Goal: Transaction & Acquisition: Purchase product/service

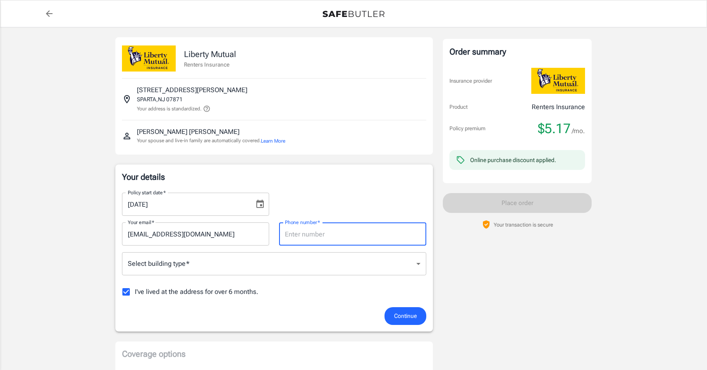
click at [348, 234] on input "Phone number   *" at bounding box center [352, 234] width 147 height 23
type input "8013906797"
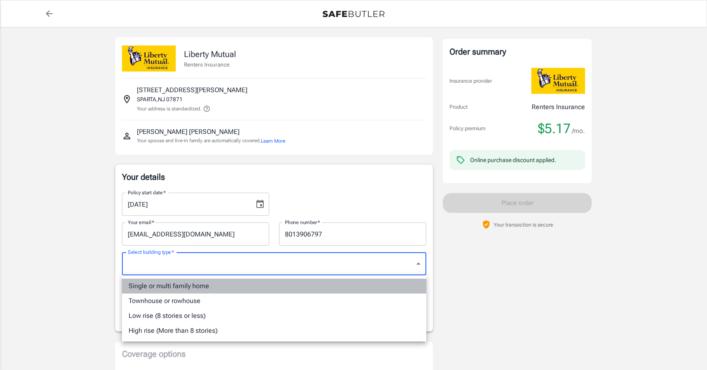
click at [307, 283] on li "Single or multi family home" at bounding box center [274, 286] width 304 height 15
type input "singlefamily"
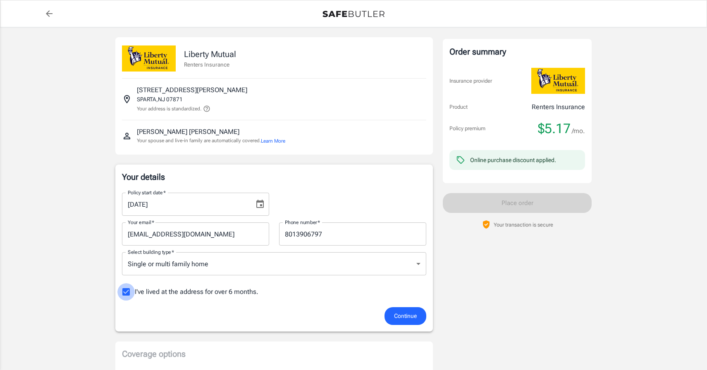
click at [125, 290] on input "I've lived at the address for over 6 months." at bounding box center [125, 291] width 17 height 17
checkbox input "false"
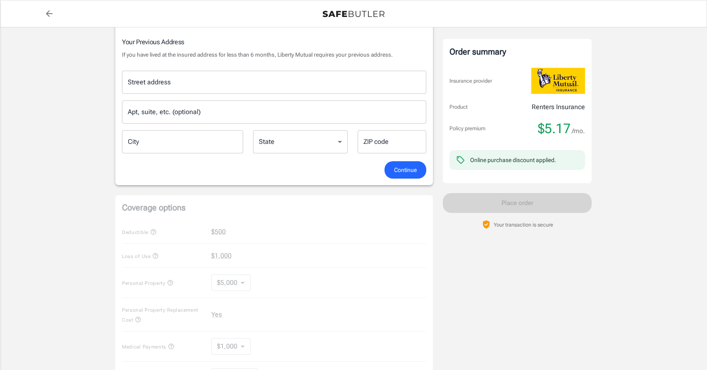
scroll to position [274, 0]
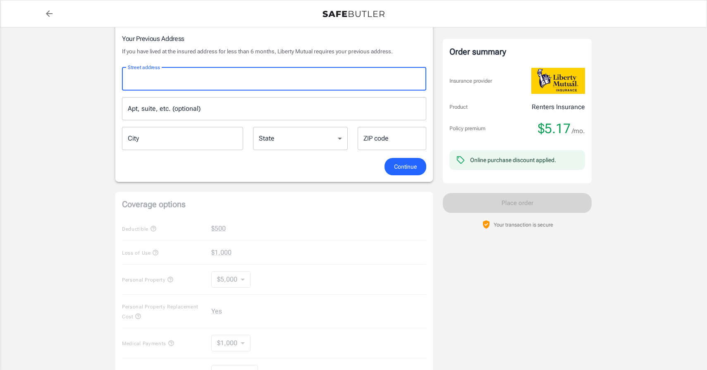
click at [180, 83] on input "Street address" at bounding box center [274, 79] width 297 height 16
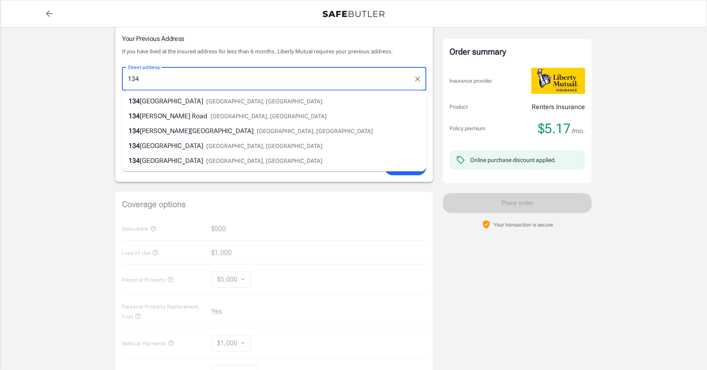
click at [163, 133] on span "Milton Road" at bounding box center [197, 131] width 114 height 8
type input "134 Milton Road"
type input "Sparta"
select select "NJ"
type input "07871"
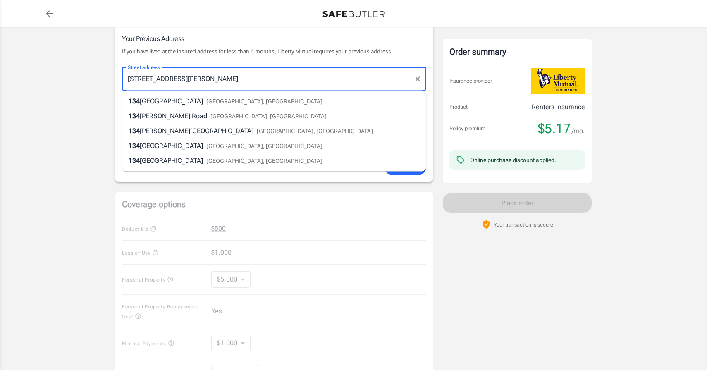
type input "134 Milton Road"
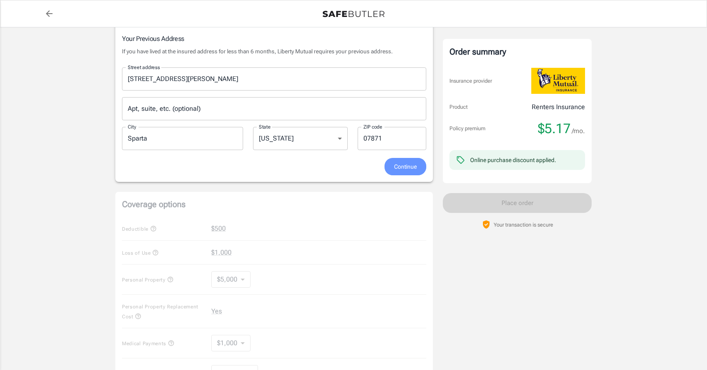
click at [401, 169] on span "Continue" at bounding box center [405, 167] width 23 height 10
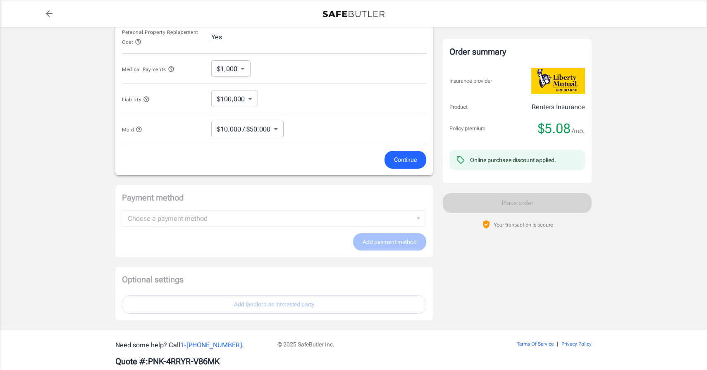
scroll to position [474, 0]
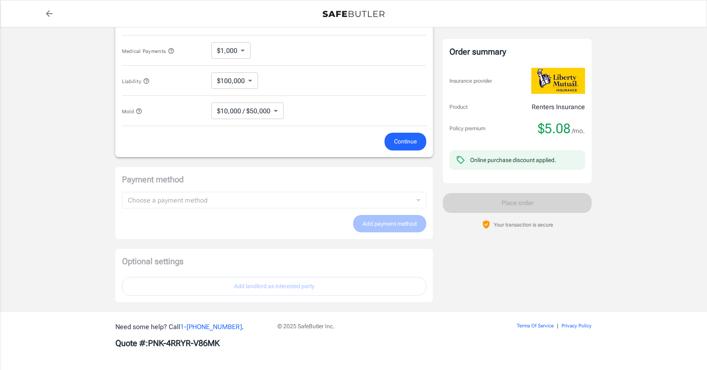
click at [401, 139] on span "Continue" at bounding box center [405, 142] width 23 height 10
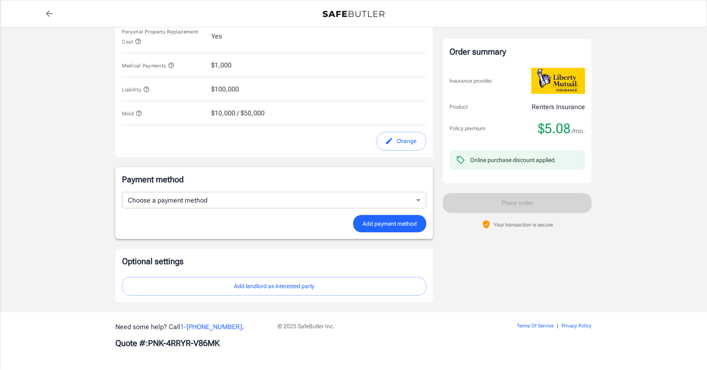
scroll to position [450, 0]
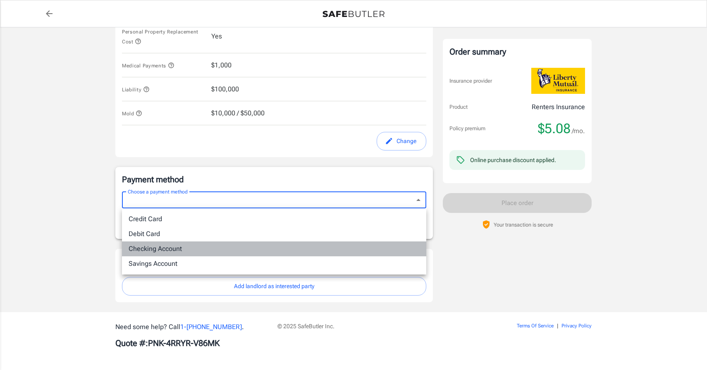
click at [332, 248] on li "Checking Account" at bounding box center [274, 249] width 304 height 15
type input "checking"
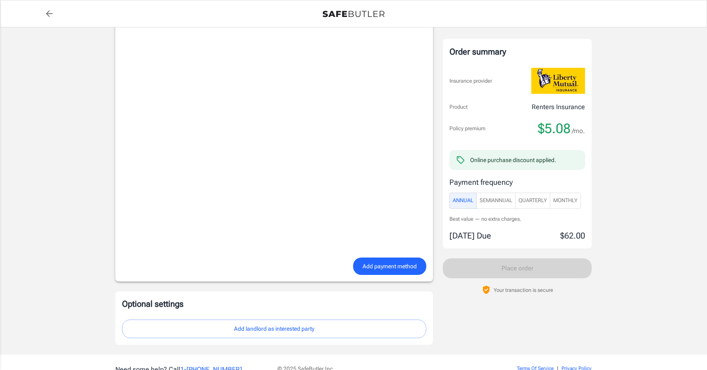
scroll to position [647, 0]
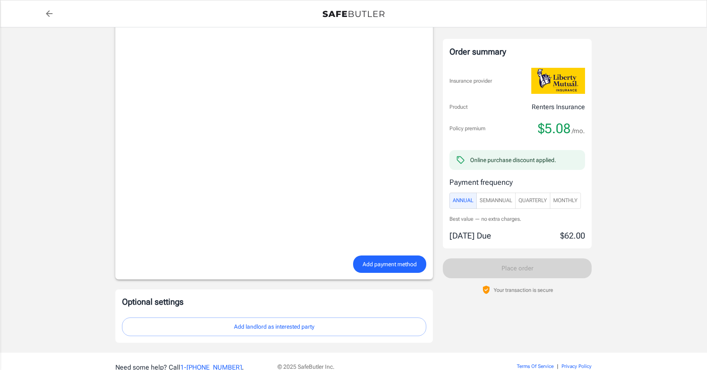
click at [364, 263] on span "Add payment method" at bounding box center [390, 264] width 54 height 10
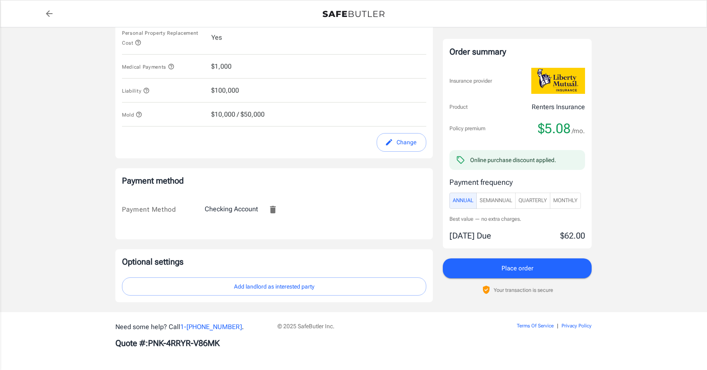
scroll to position [449, 0]
click at [499, 201] on span "SemiAnnual" at bounding box center [496, 201] width 33 height 10
click at [528, 200] on span "Quarterly" at bounding box center [533, 201] width 29 height 10
click at [559, 200] on span "Monthly" at bounding box center [566, 201] width 24 height 10
click at [467, 200] on span "Annual" at bounding box center [463, 201] width 21 height 10
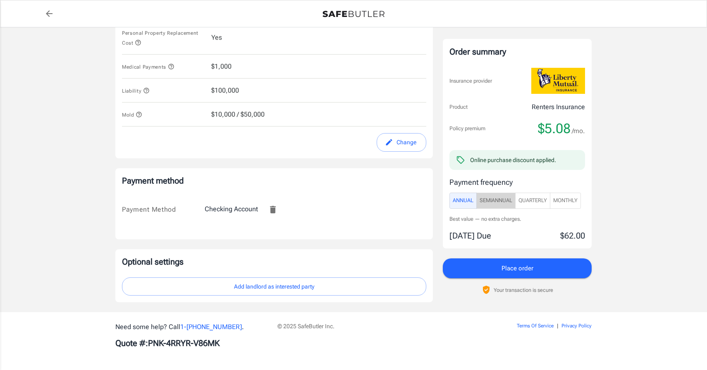
click at [509, 205] on span "SemiAnnual" at bounding box center [496, 201] width 33 height 10
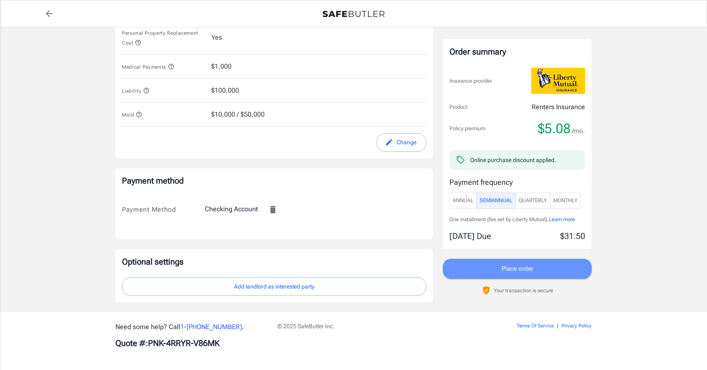
click at [508, 270] on span "Place order" at bounding box center [518, 269] width 32 height 11
